Goal: Communication & Community: Participate in discussion

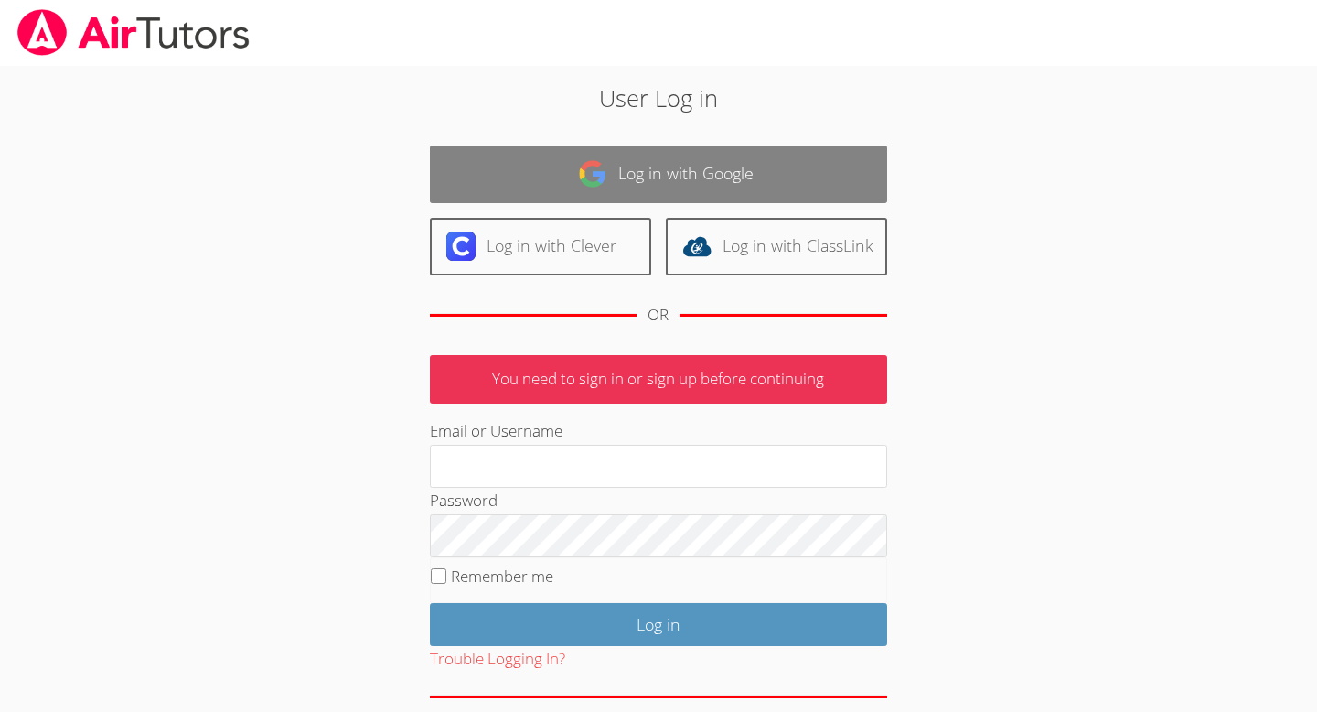
click at [612, 166] on link "Log in with Google" at bounding box center [658, 174] width 457 height 58
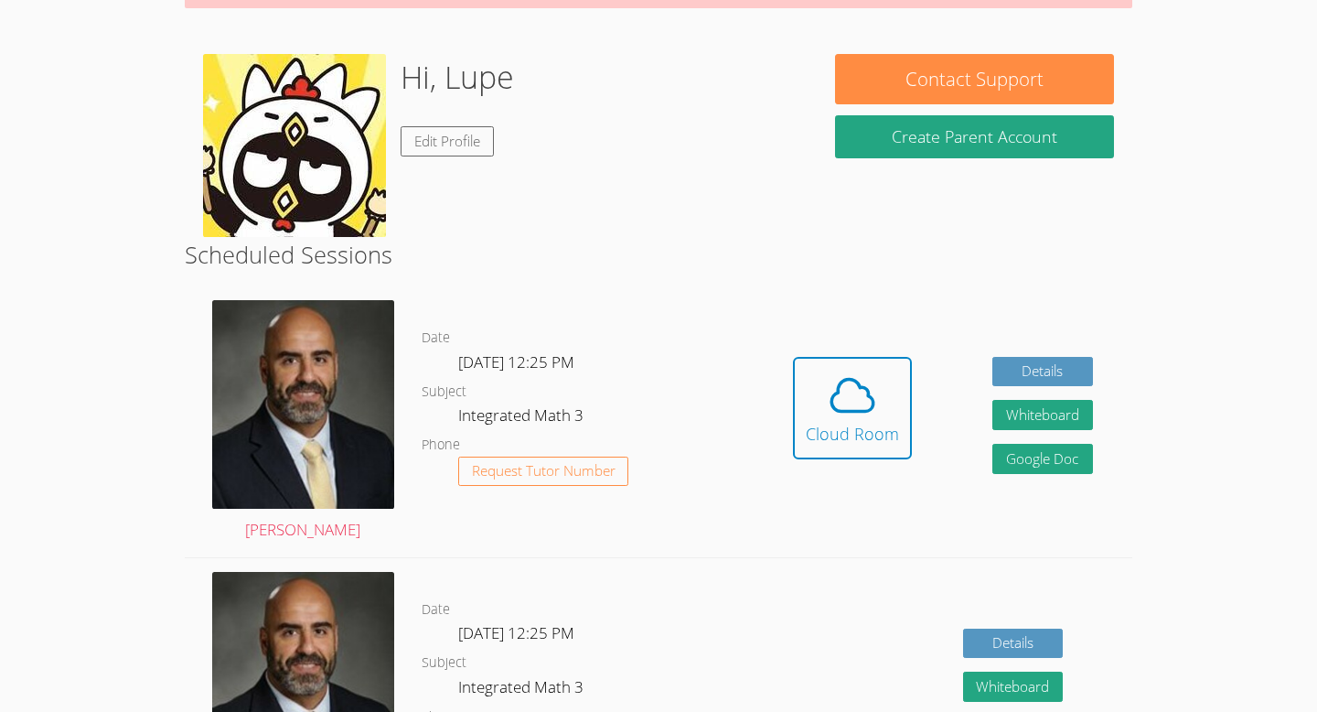
scroll to position [243, 0]
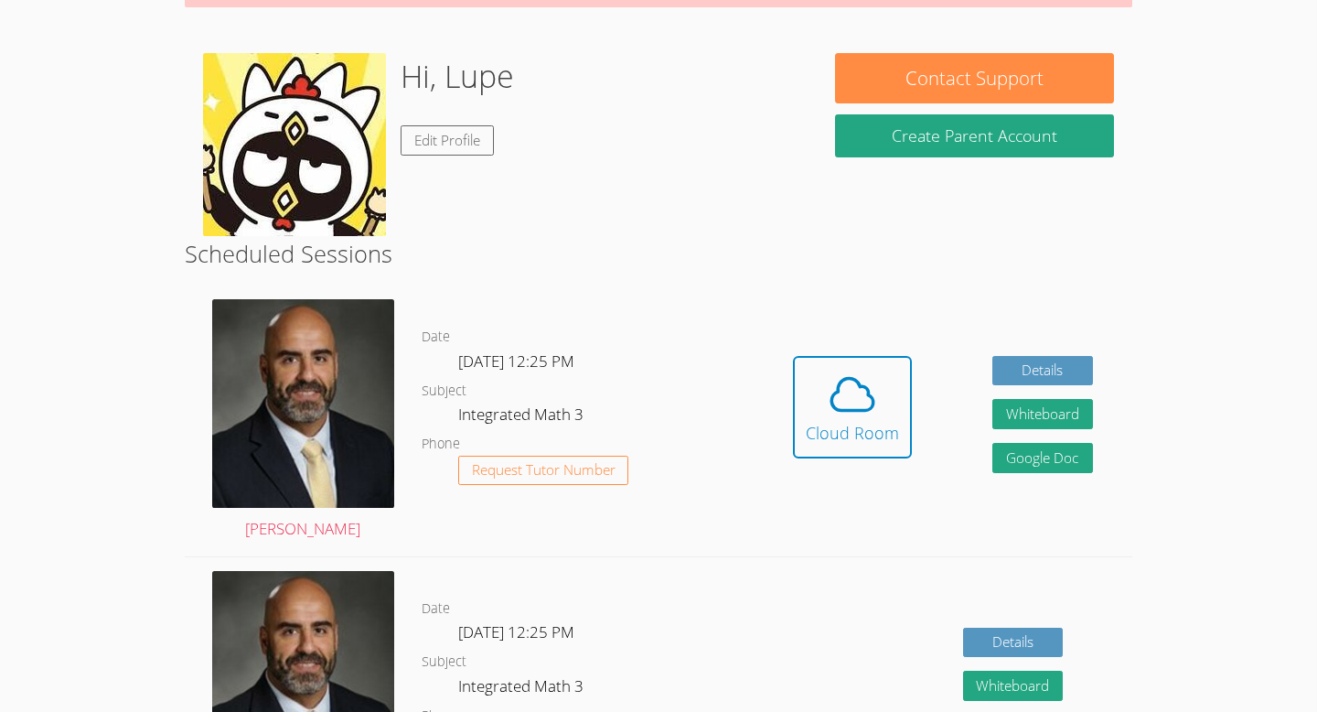
click at [821, 414] on span at bounding box center [852, 394] width 93 height 51
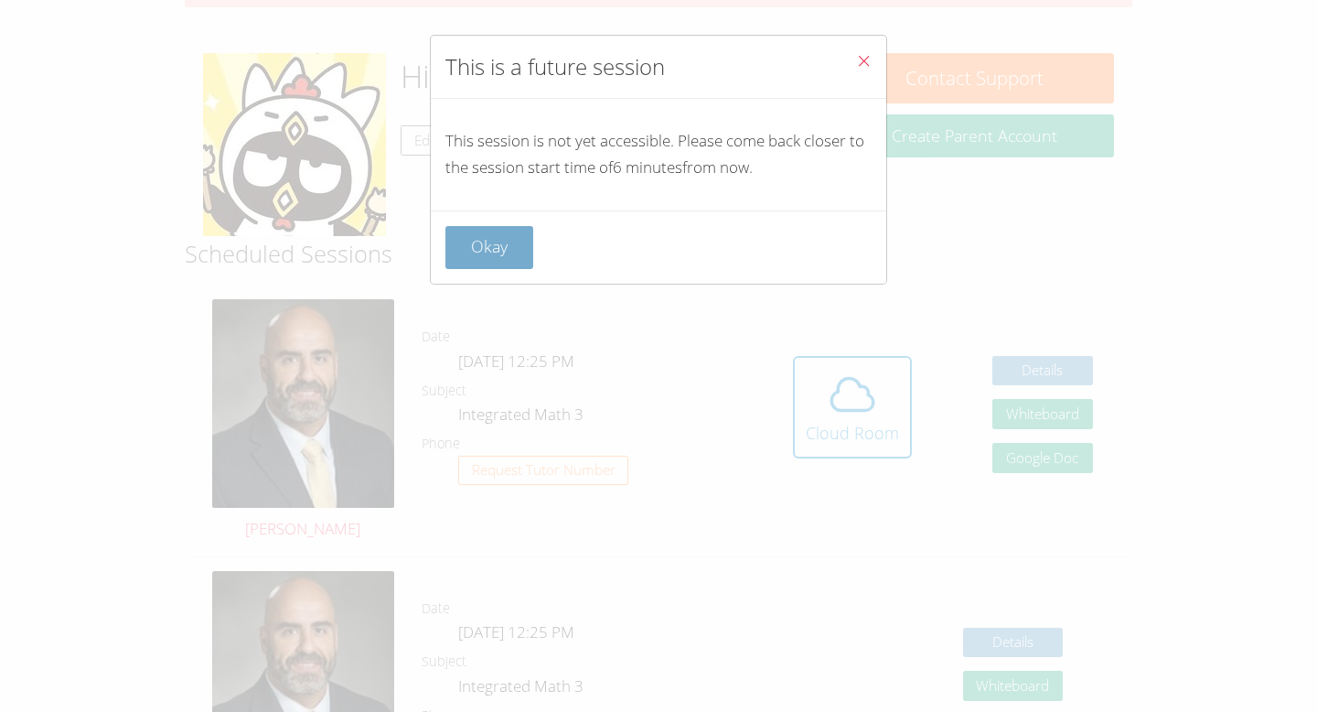
click at [497, 245] on button "Okay" at bounding box center [490, 247] width 88 height 43
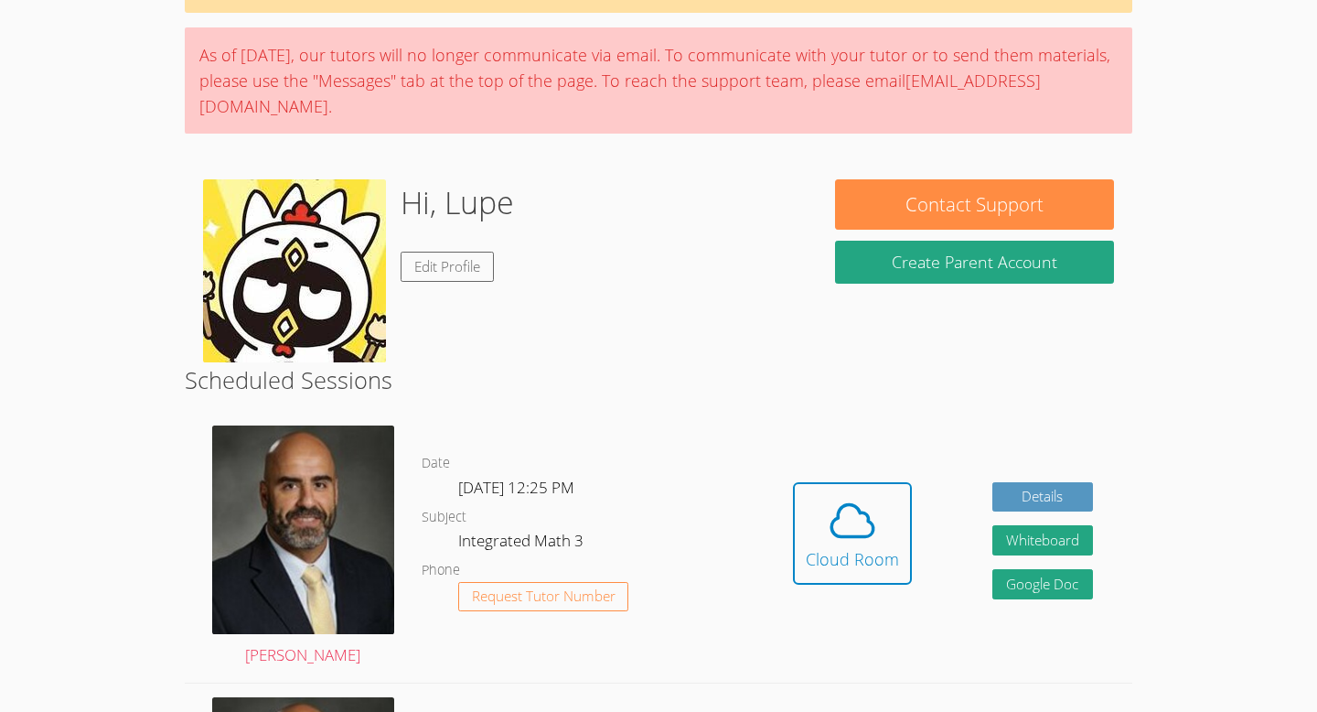
scroll to position [134, 0]
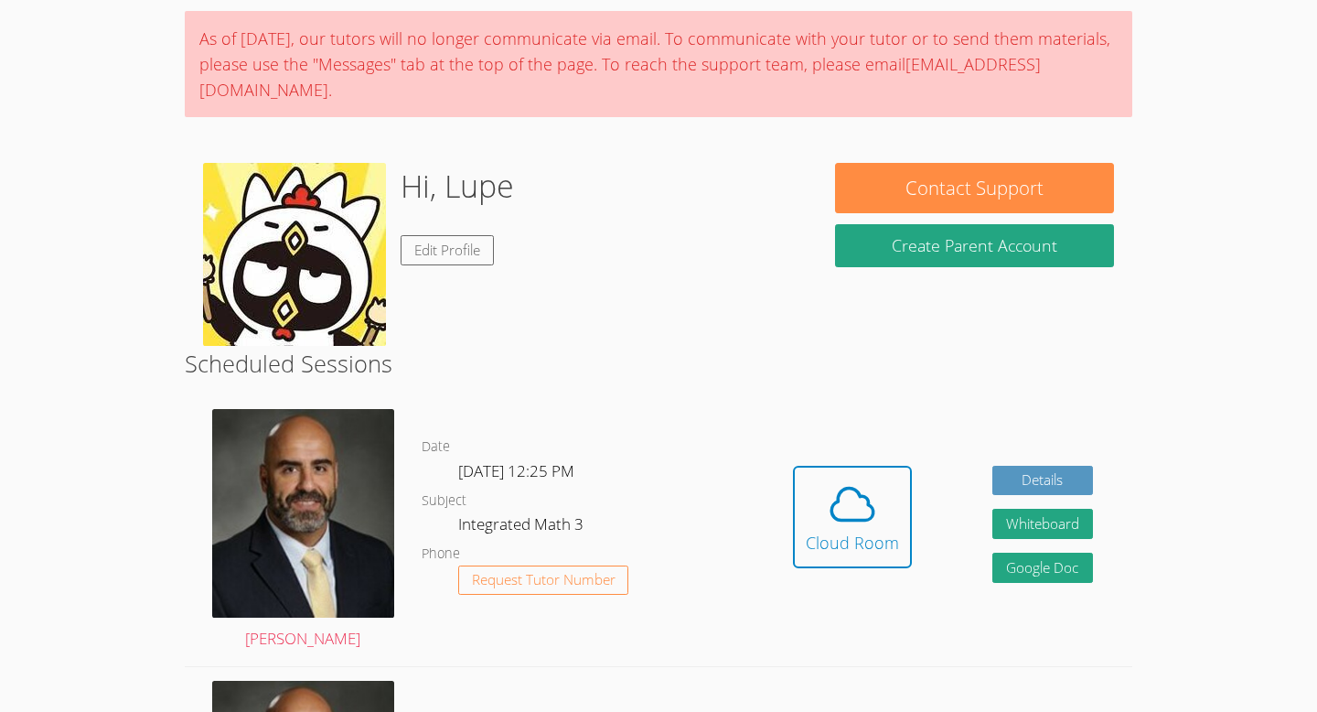
click at [782, 510] on div "Hidden Cloud Room Details Whiteboard Hidden Google Doc" at bounding box center [944, 530] width 380 height 271
click at [801, 515] on button "Cloud Room" at bounding box center [852, 517] width 119 height 102
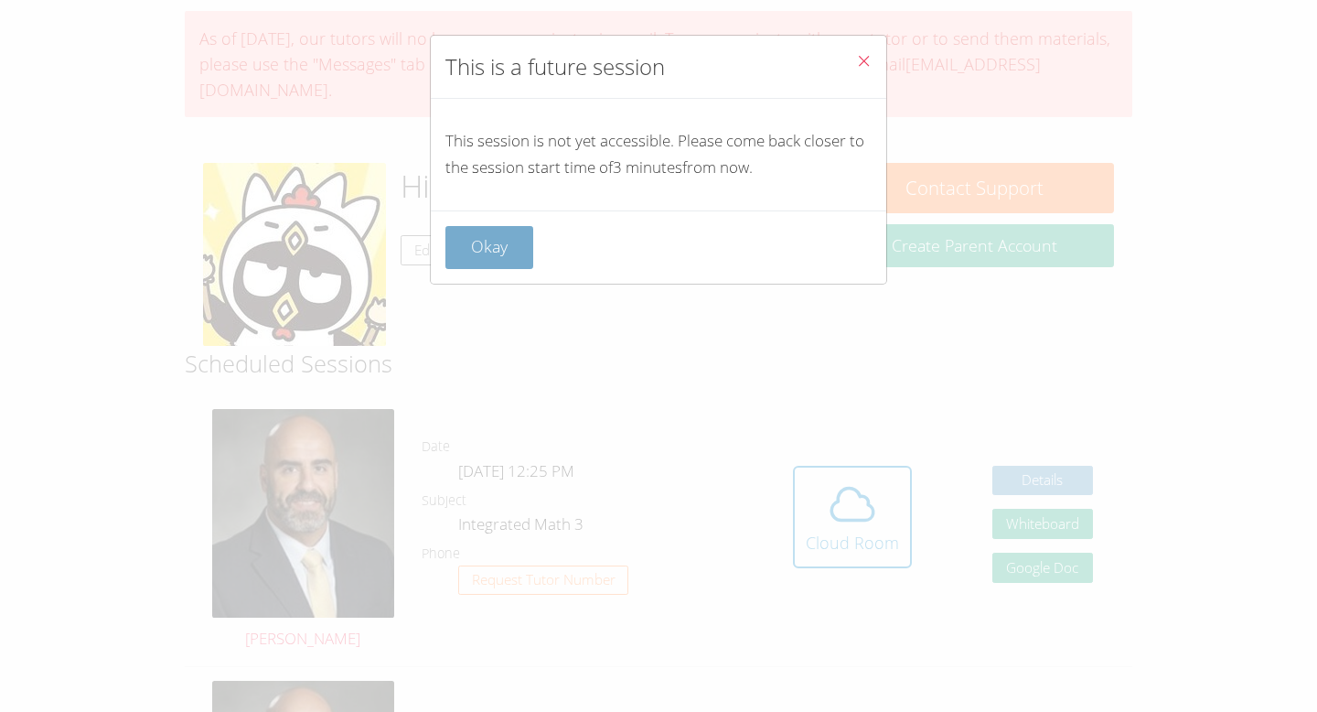
click at [505, 235] on button "Okay" at bounding box center [490, 247] width 88 height 43
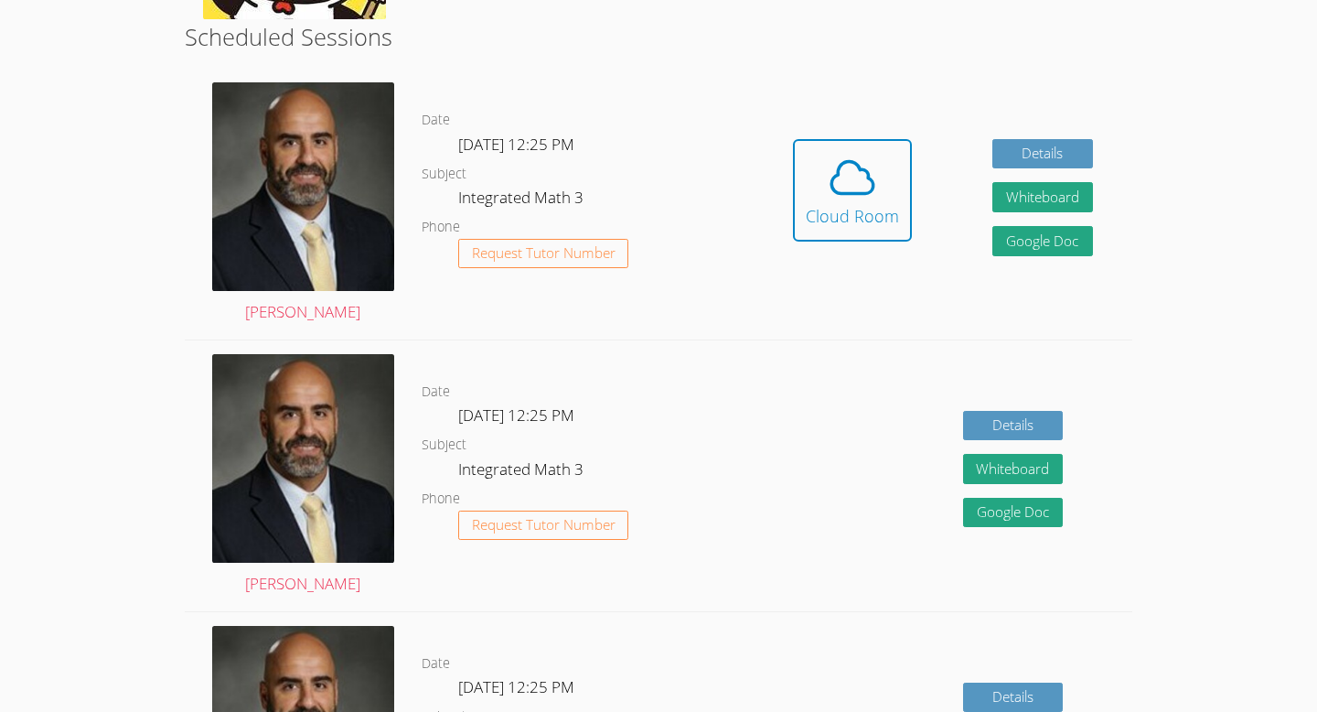
scroll to position [482, 0]
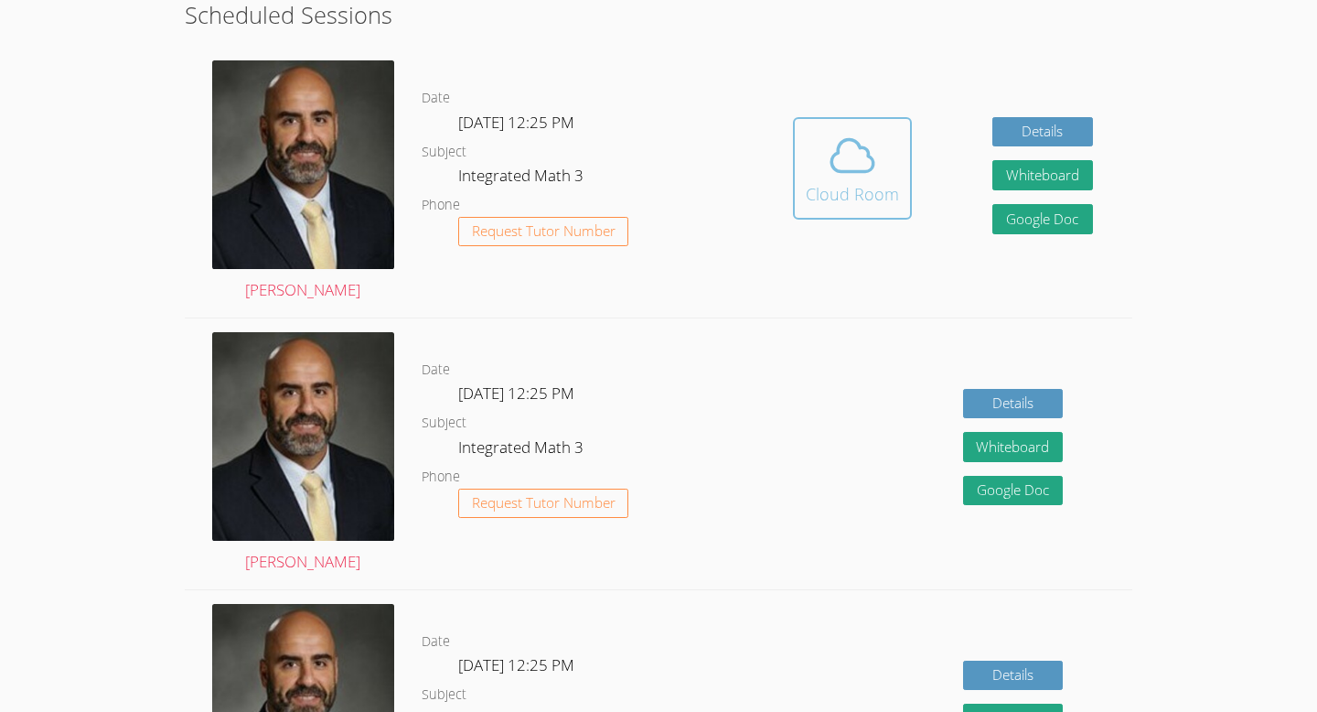
click at [830, 171] on icon at bounding box center [852, 155] width 51 height 51
click at [828, 177] on icon at bounding box center [852, 155] width 51 height 51
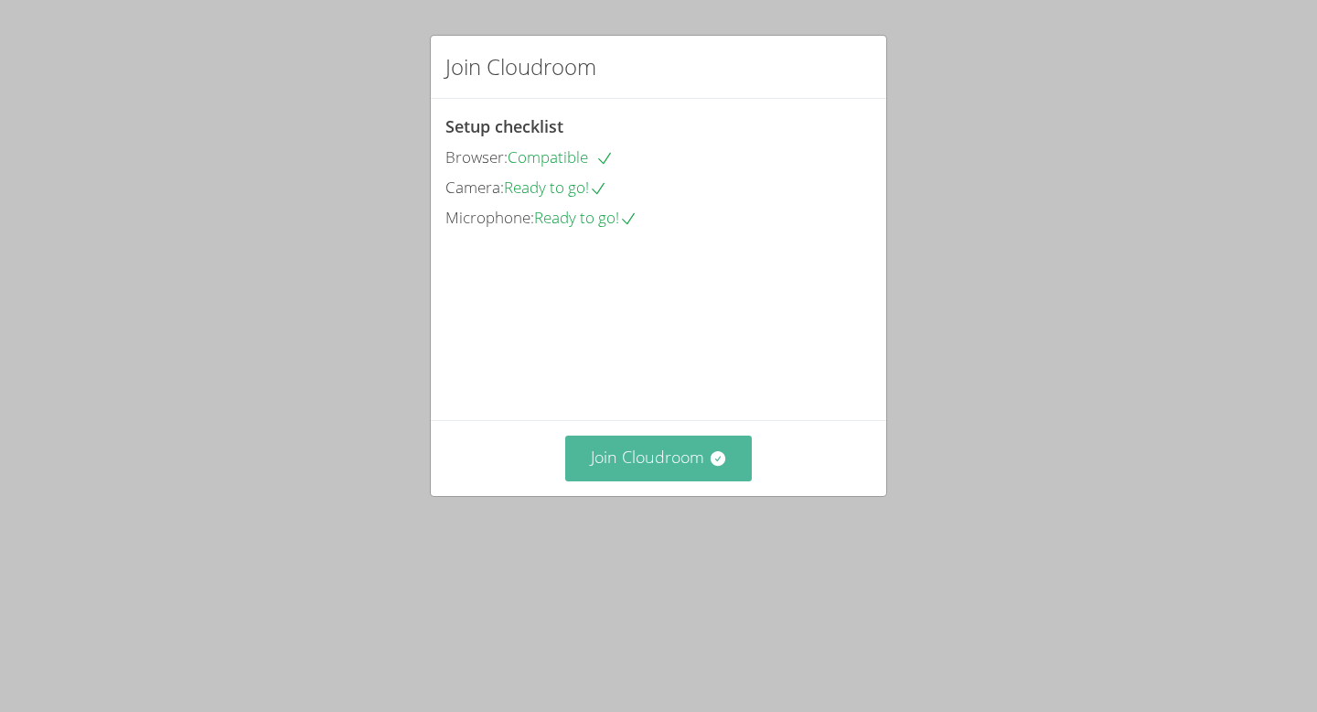
click at [697, 480] on button "Join Cloudroom" at bounding box center [659, 457] width 188 height 45
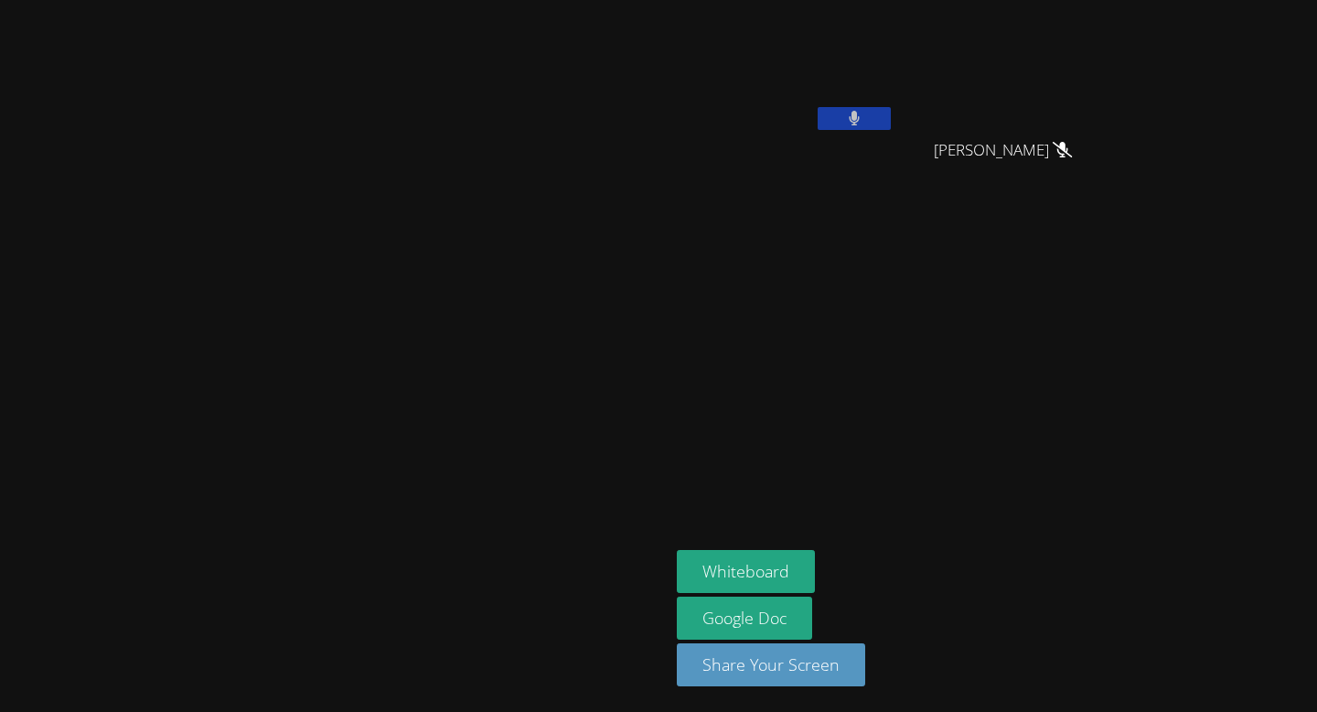
click at [891, 122] on button at bounding box center [854, 118] width 73 height 23
click at [1120, 375] on div "Lupe Morales Emely Villalobos Emely Villalobos Dailyn Morales Cortes Dailyn Mor…" at bounding box center [898, 206] width 443 height 399
click at [864, 116] on icon at bounding box center [853, 119] width 19 height 16
click at [891, 125] on button at bounding box center [854, 118] width 73 height 23
click at [864, 113] on icon at bounding box center [853, 119] width 19 height 16
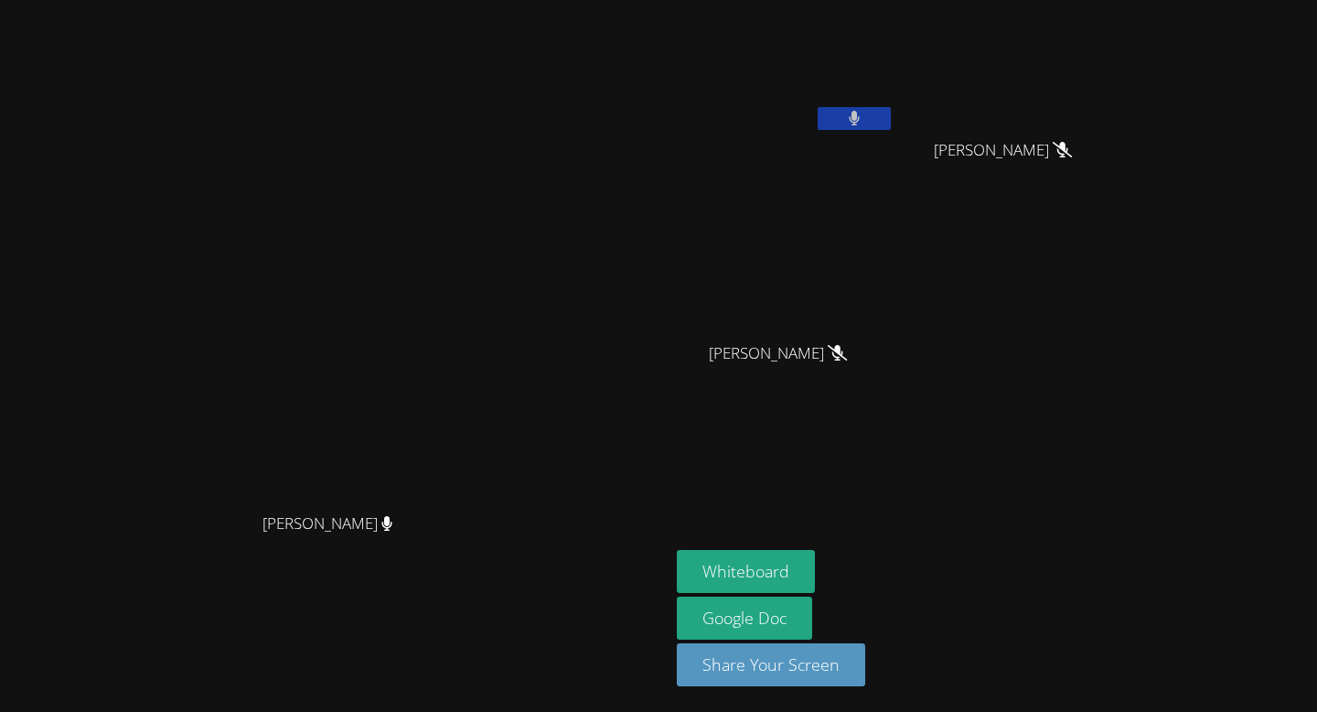
click at [861, 113] on icon at bounding box center [855, 119] width 12 height 16
click at [864, 115] on icon at bounding box center [853, 119] width 19 height 16
click at [860, 116] on icon at bounding box center [854, 119] width 11 height 16
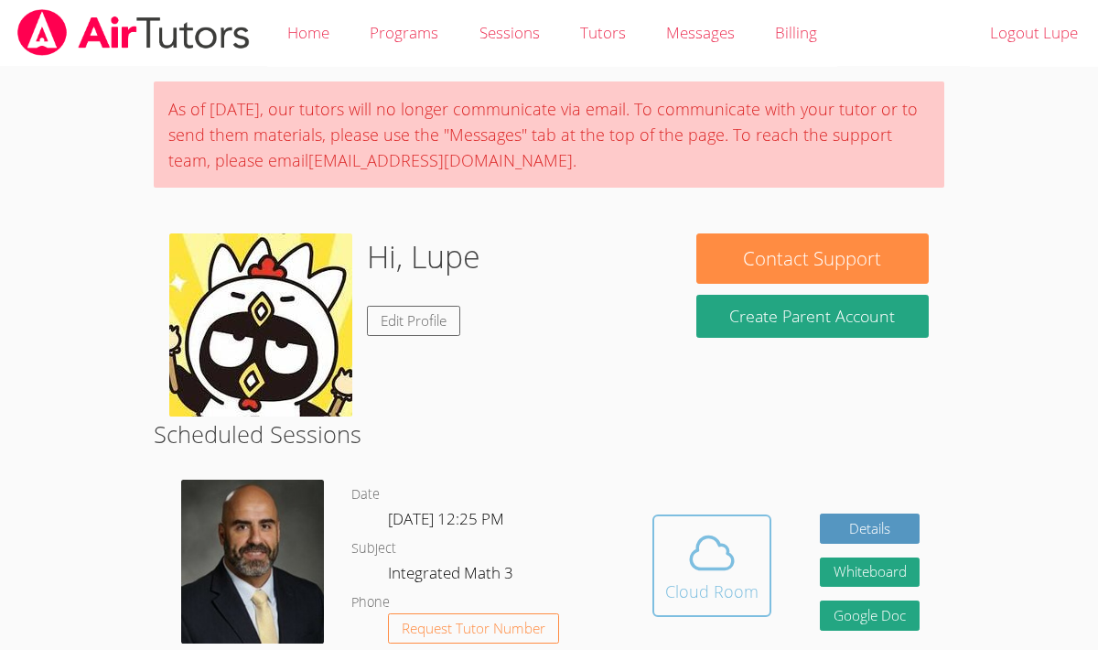
click at [704, 579] on div "Cloud Room" at bounding box center [711, 591] width 93 height 26
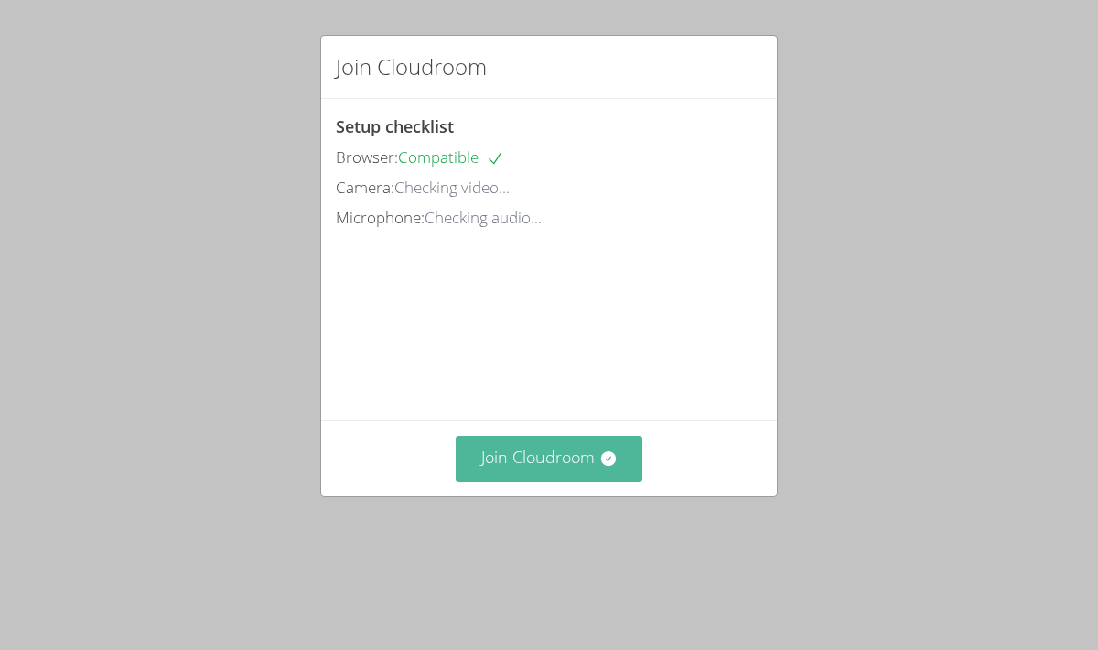
click at [579, 480] on button "Join Cloudroom" at bounding box center [550, 457] width 188 height 45
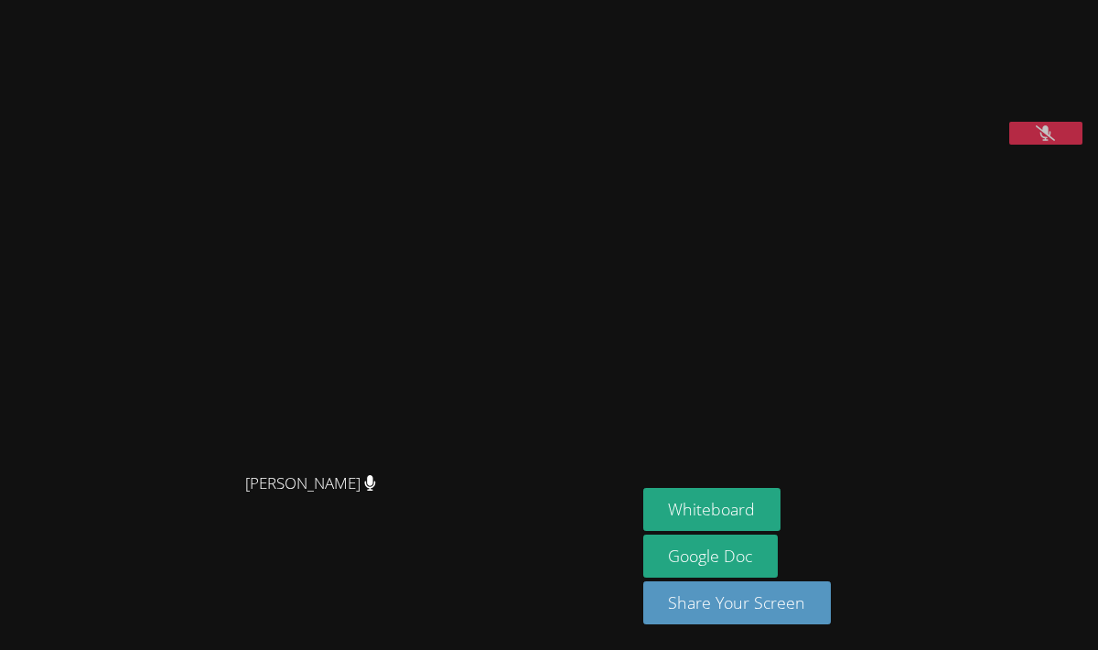
click at [1049, 141] on icon at bounding box center [1045, 133] width 19 height 16
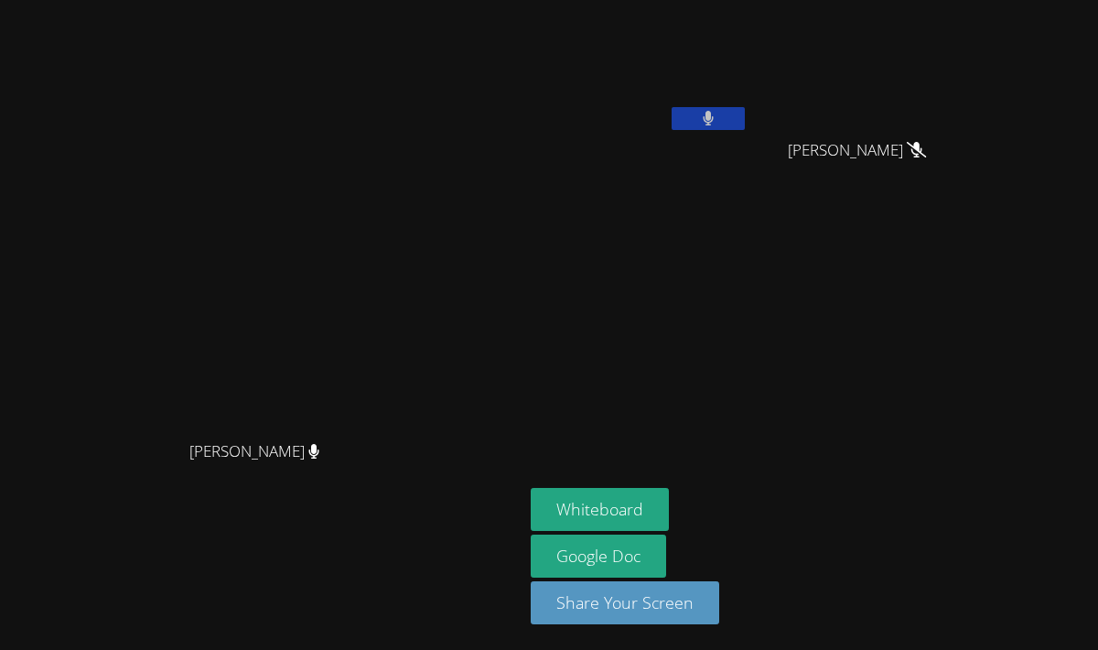
click at [714, 119] on icon at bounding box center [708, 119] width 11 height 16
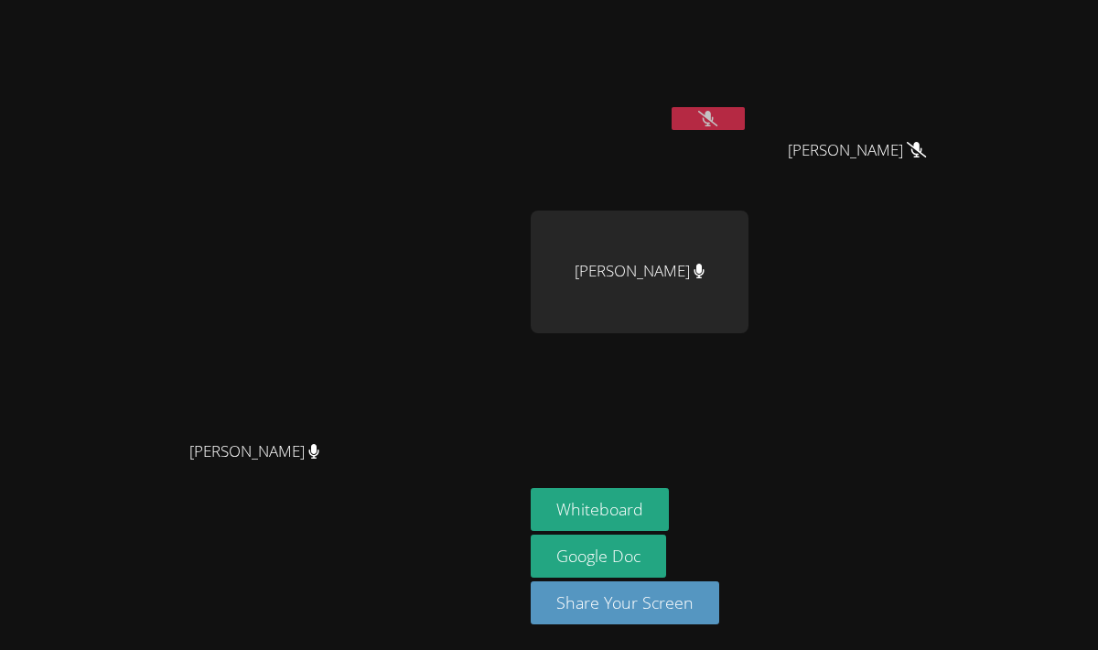
click at [745, 119] on button at bounding box center [708, 118] width 73 height 23
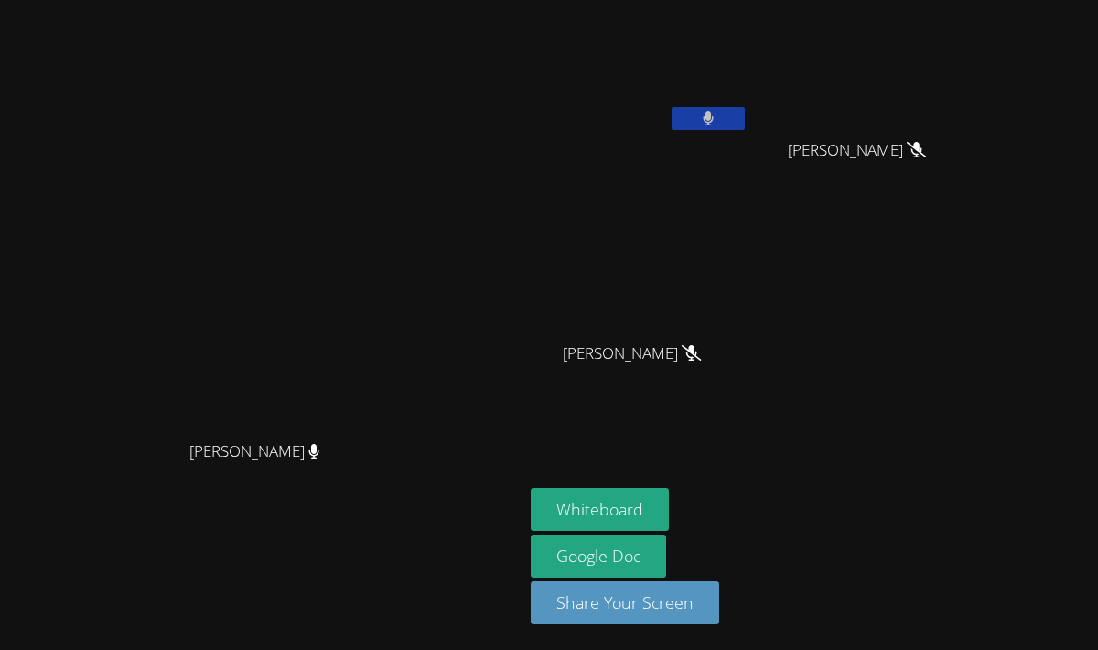
click at [745, 119] on button at bounding box center [708, 118] width 73 height 23
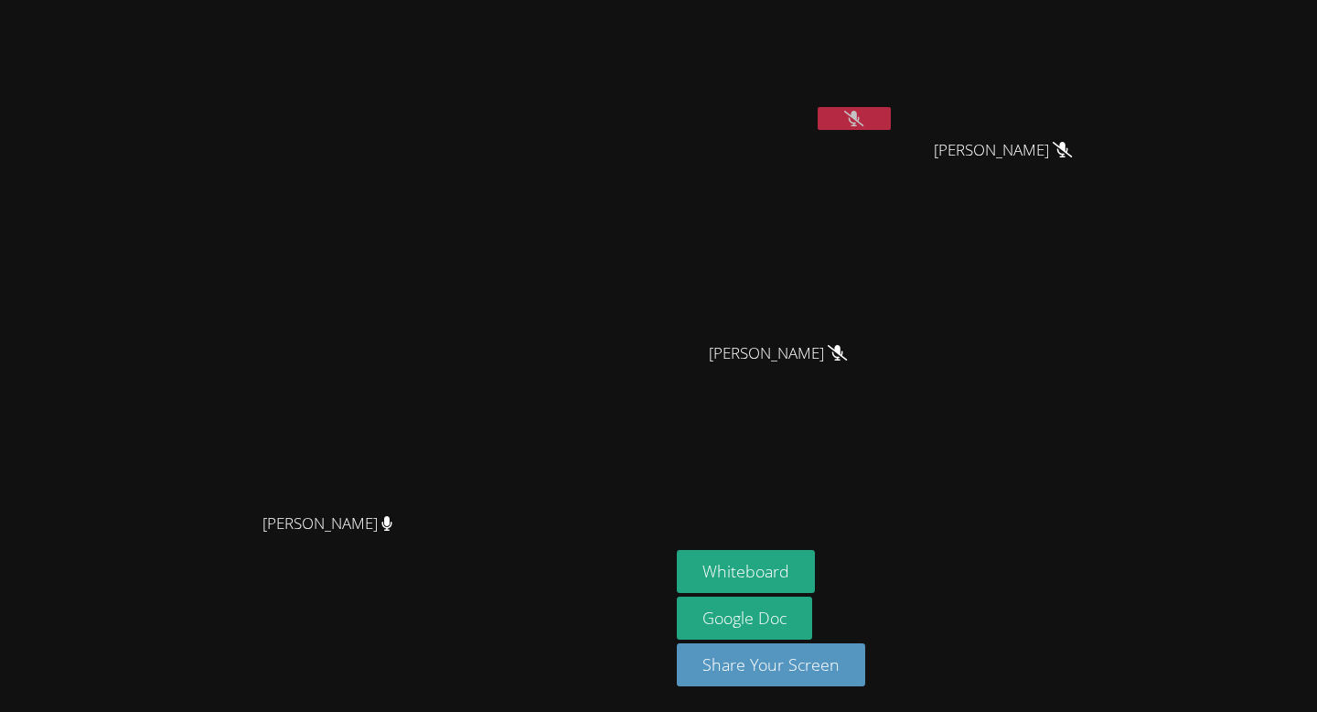
click at [864, 111] on icon at bounding box center [853, 119] width 19 height 16
click at [861, 111] on icon at bounding box center [855, 119] width 12 height 16
click at [864, 111] on icon at bounding box center [853, 119] width 19 height 16
click at [861, 111] on icon at bounding box center [855, 119] width 12 height 16
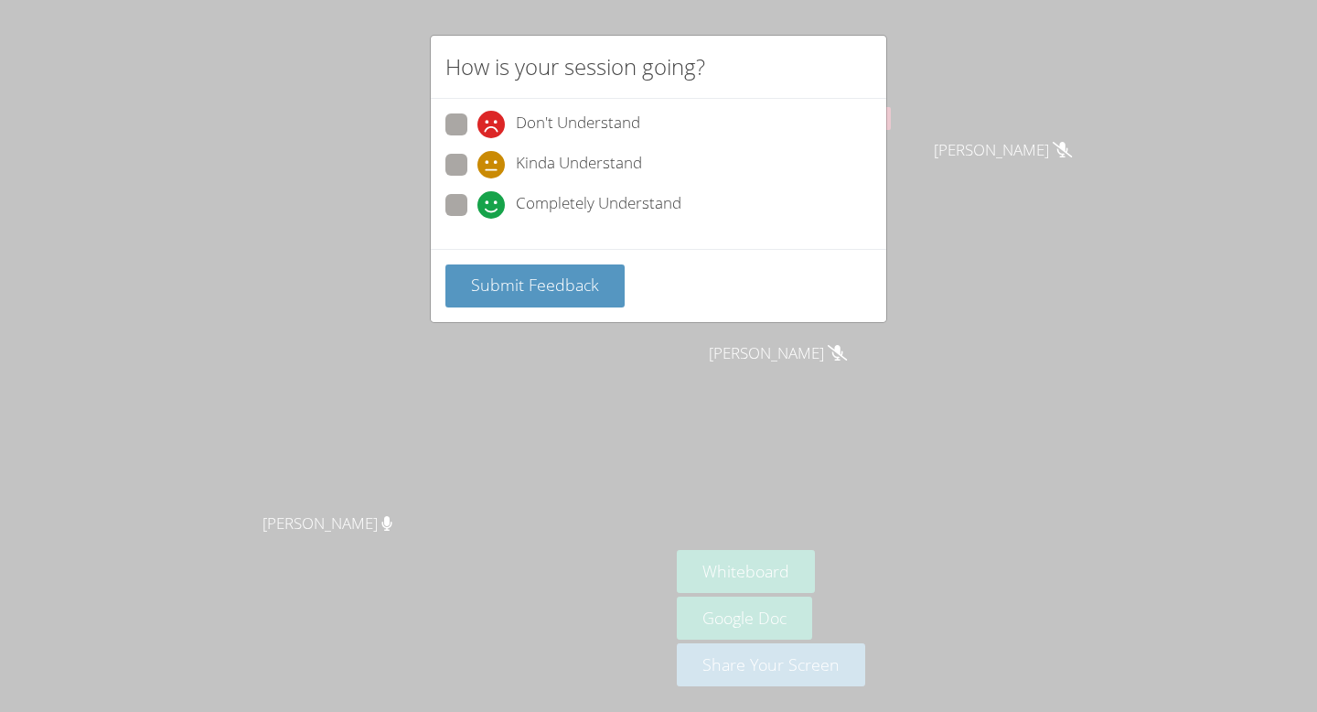
click at [478, 219] on span at bounding box center [478, 219] width 0 height 0
click at [478, 199] on input "Completely Understand" at bounding box center [486, 202] width 16 height 16
radio input "true"
click at [520, 284] on span "Submit Feedback" at bounding box center [535, 285] width 128 height 22
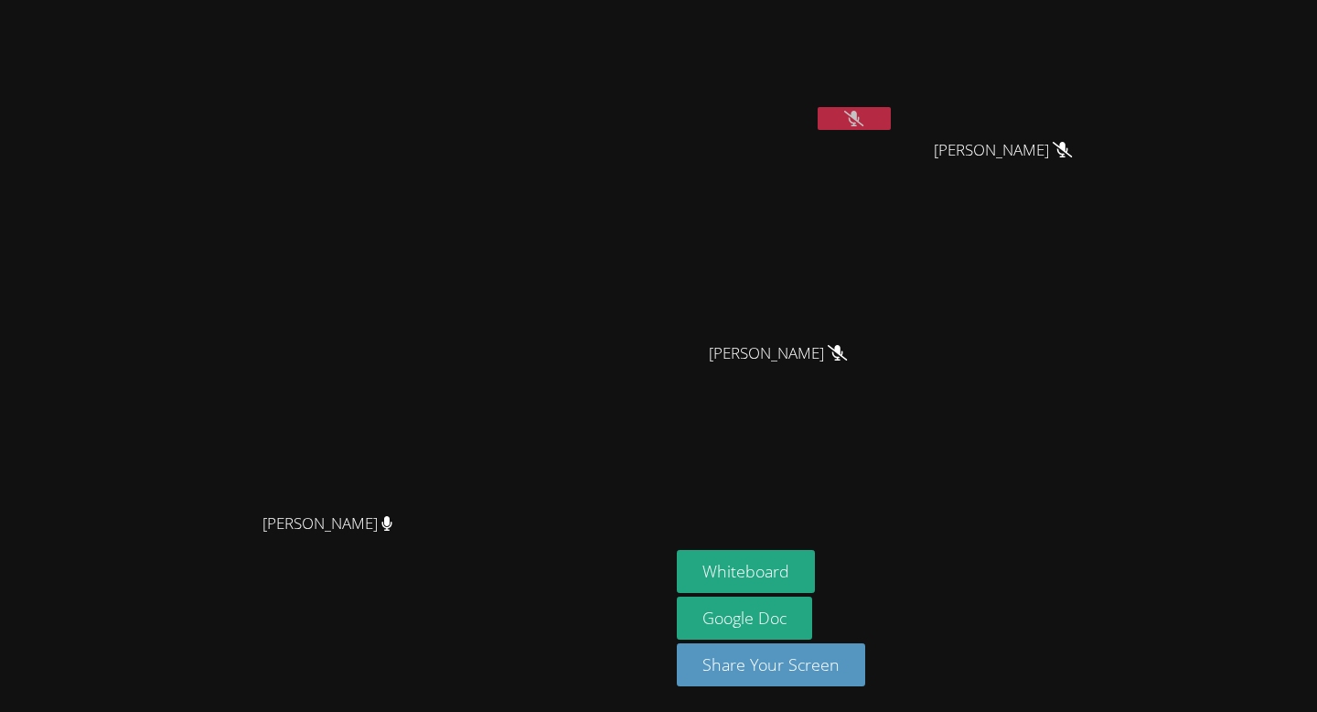
click at [891, 117] on button at bounding box center [854, 118] width 73 height 23
click at [891, 115] on button at bounding box center [854, 118] width 73 height 23
click at [864, 124] on icon at bounding box center [853, 119] width 19 height 16
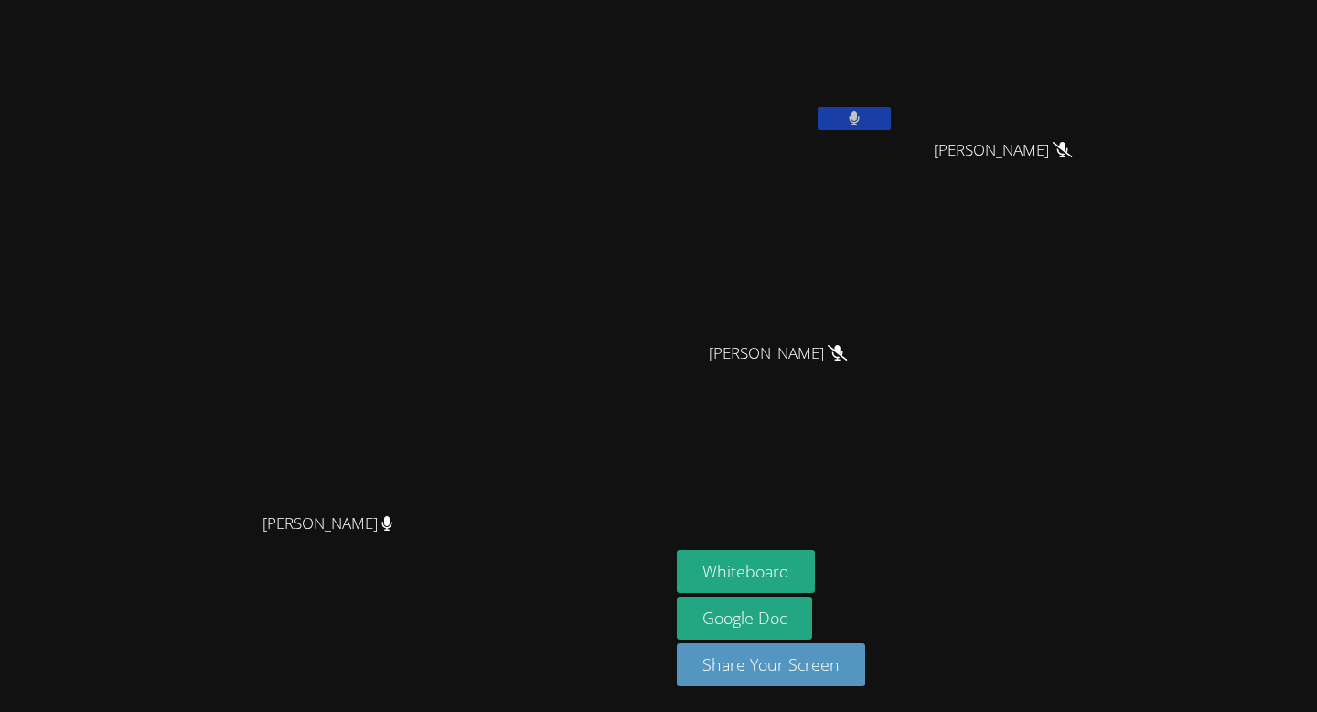
click at [891, 124] on button at bounding box center [854, 118] width 73 height 23
click at [864, 123] on icon at bounding box center [853, 119] width 19 height 16
click at [891, 123] on button at bounding box center [854, 118] width 73 height 23
click at [891, 109] on button at bounding box center [854, 118] width 73 height 23
